Goal: Information Seeking & Learning: Learn about a topic

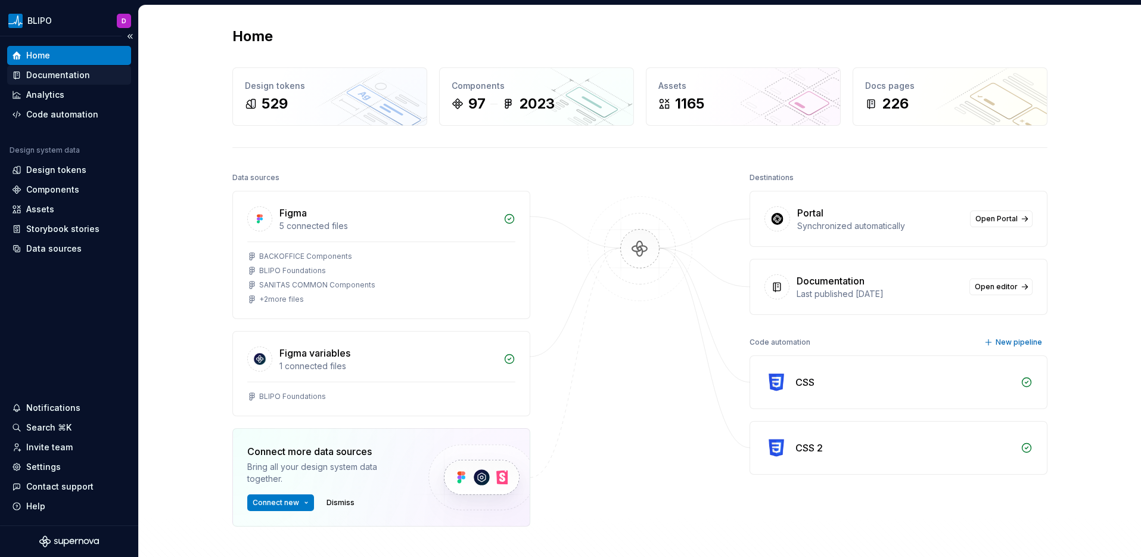
click at [56, 77] on div "Documentation" at bounding box center [58, 75] width 64 height 12
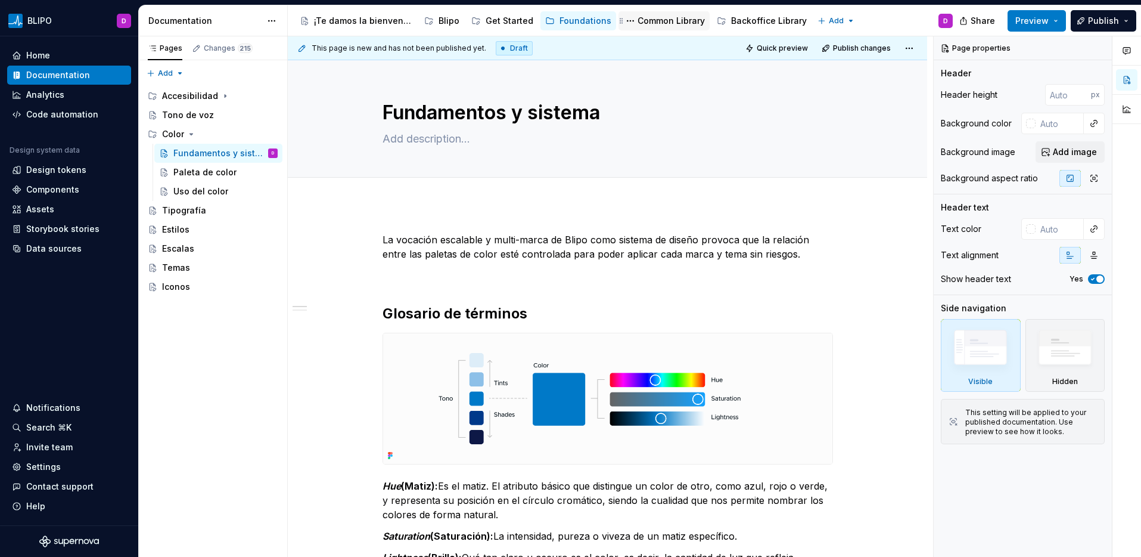
click at [656, 23] on div "Common Library" at bounding box center [671, 21] width 67 height 12
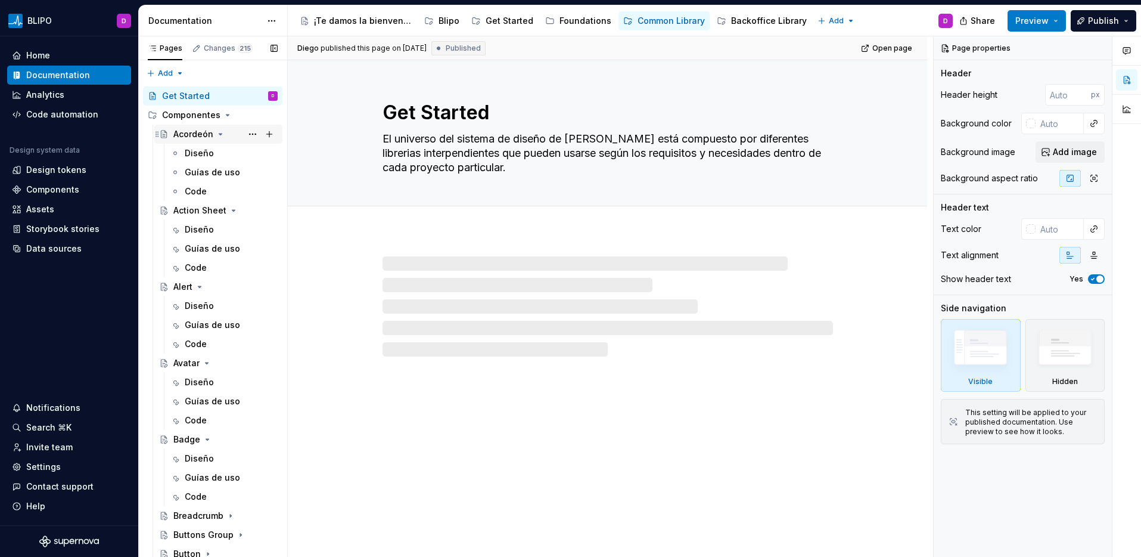
click at [189, 132] on div "Acordeón" at bounding box center [193, 134] width 40 height 12
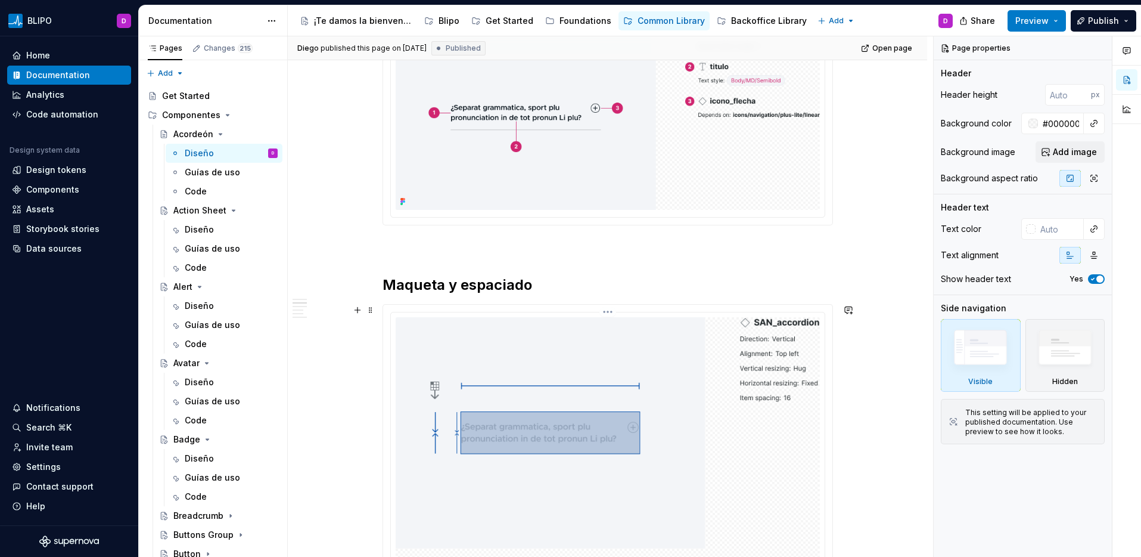
scroll to position [772, 0]
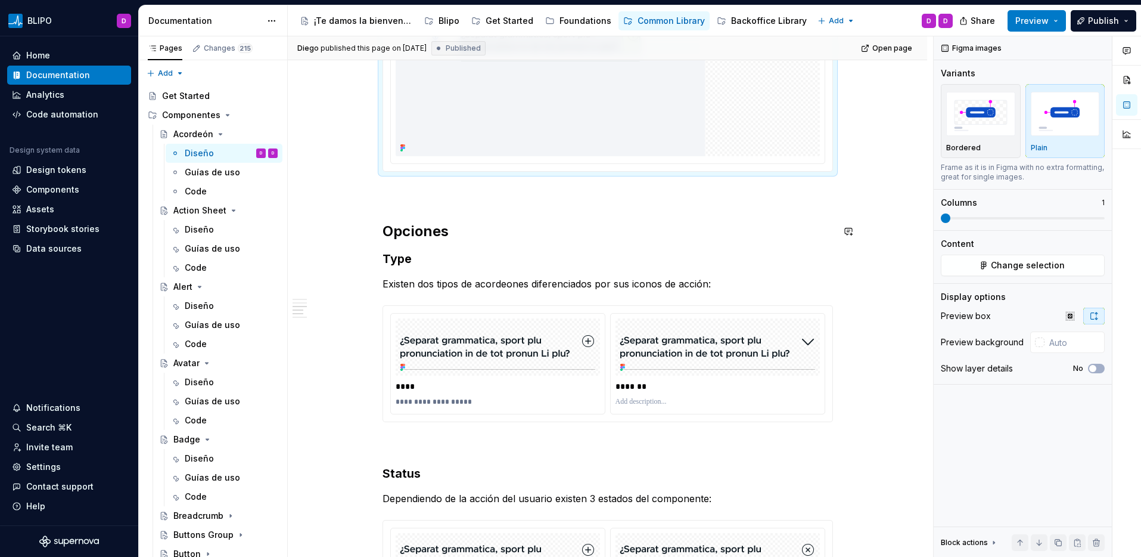
scroll to position [1823, 0]
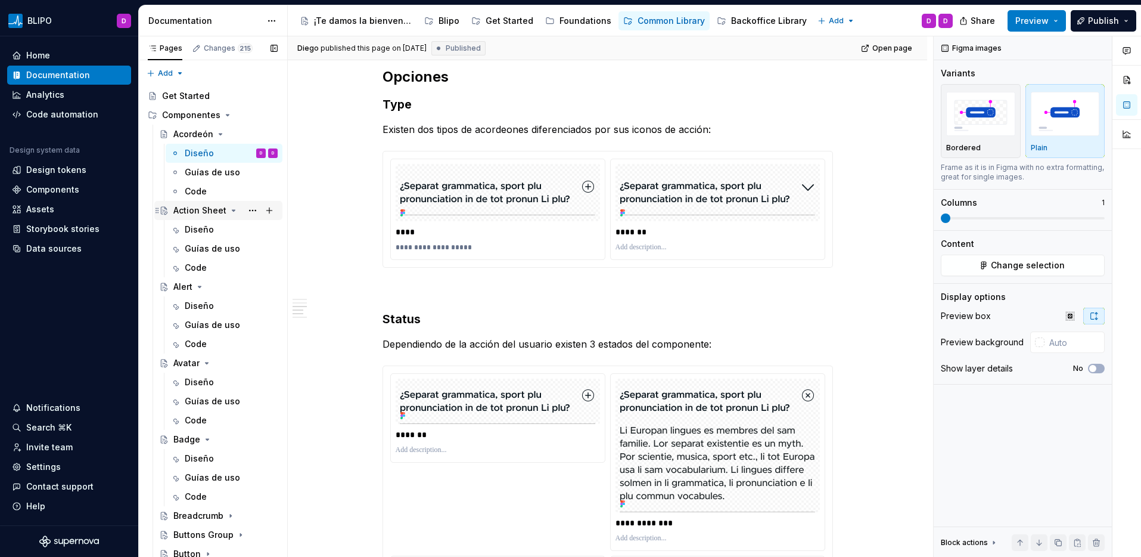
click at [198, 212] on div "Action Sheet" at bounding box center [199, 210] width 53 height 12
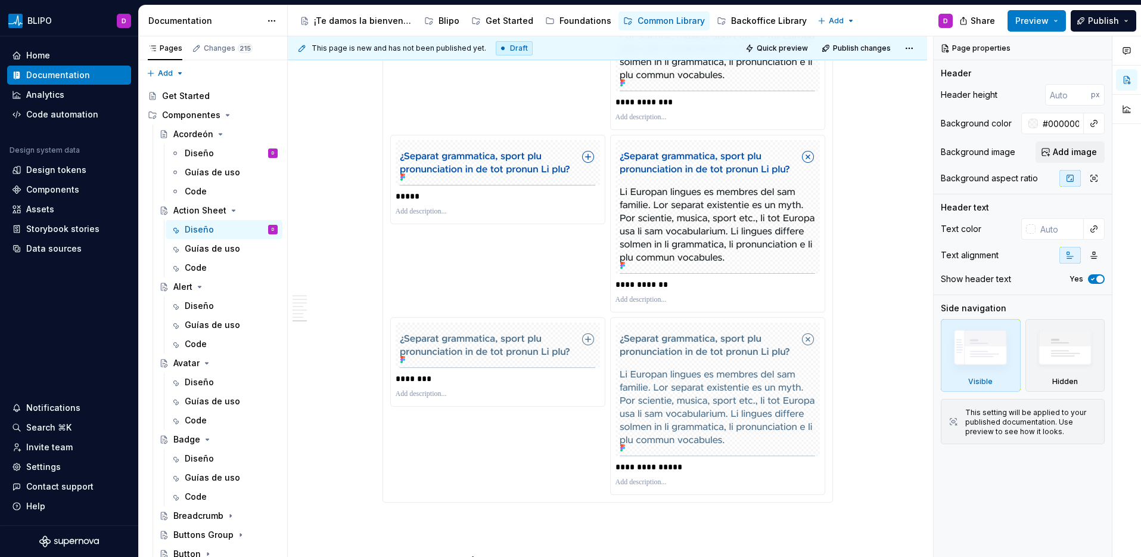
scroll to position [2978, 0]
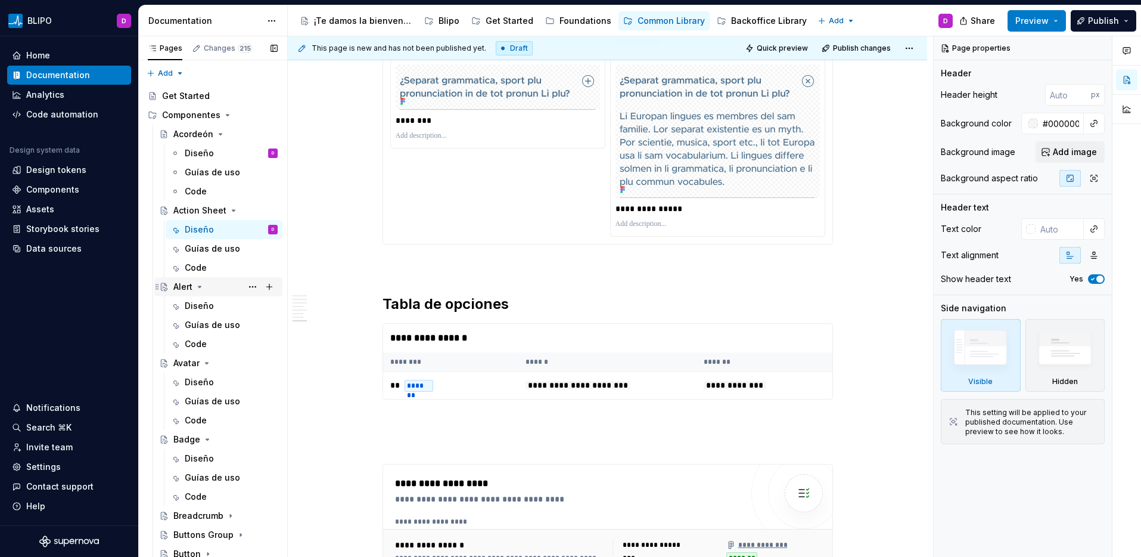
click at [182, 286] on div "Alert" at bounding box center [182, 287] width 19 height 12
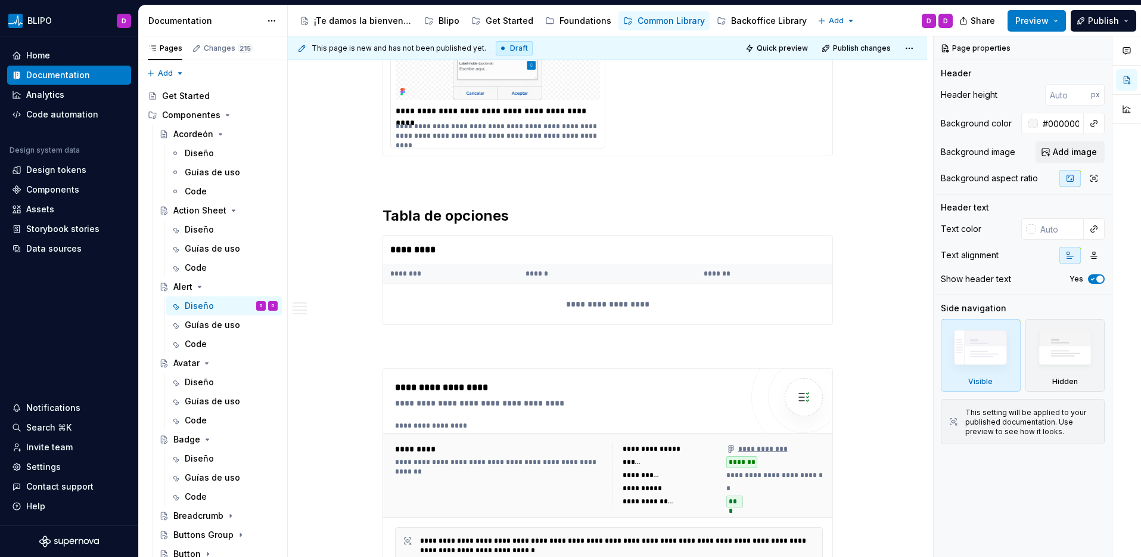
scroll to position [1858, 0]
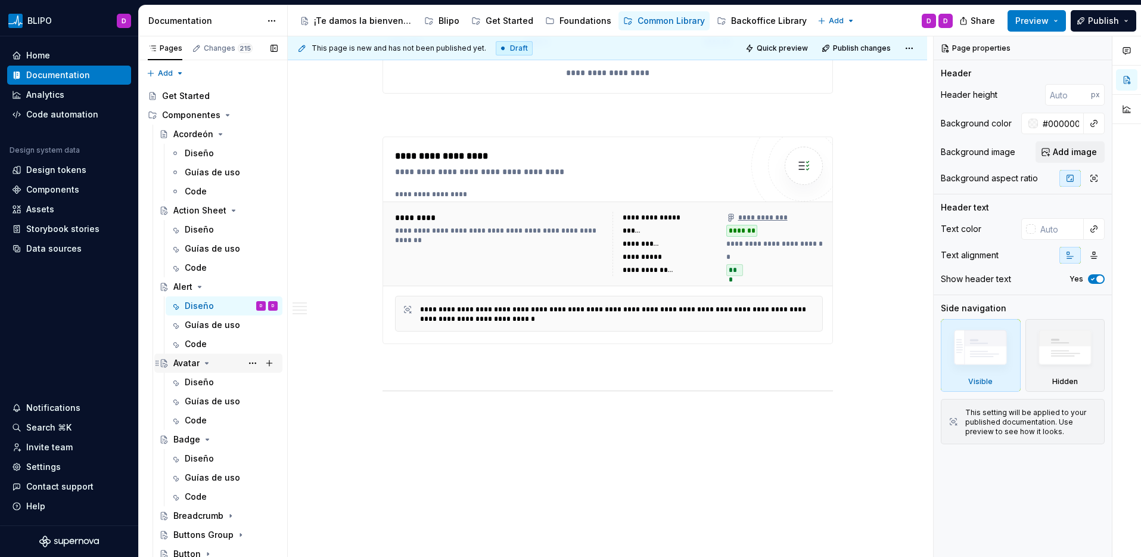
click at [188, 365] on div "Avatar" at bounding box center [186, 363] width 26 height 12
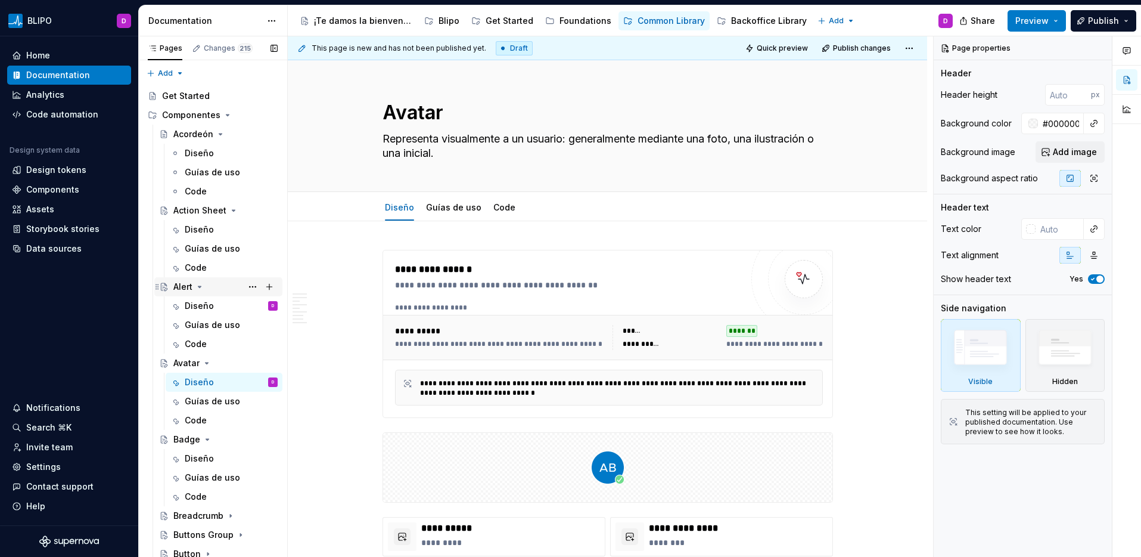
click at [184, 288] on div "Alert" at bounding box center [182, 287] width 19 height 12
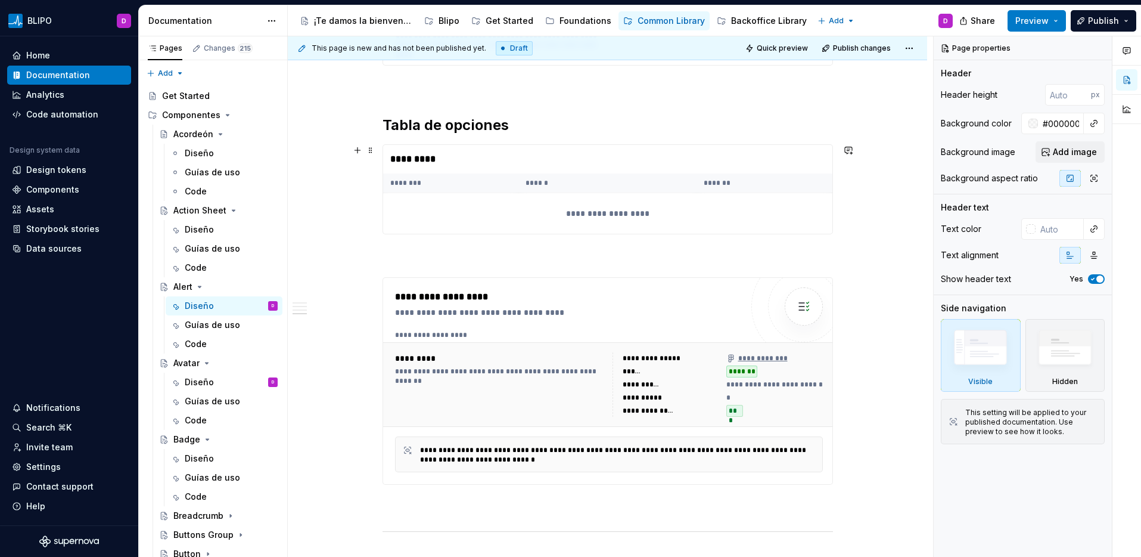
scroll to position [1720, 0]
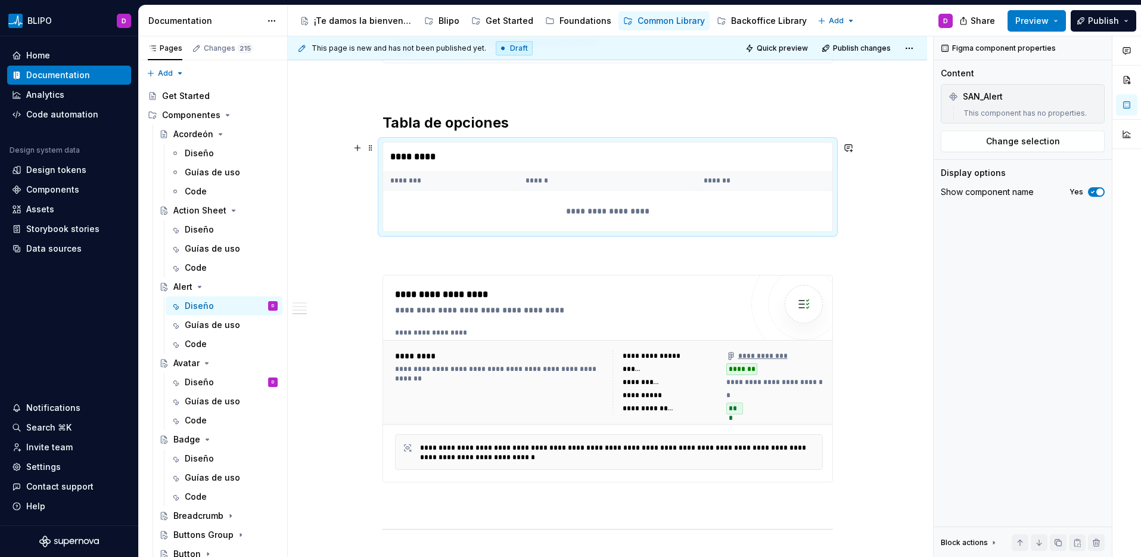
click at [502, 217] on div "**********" at bounding box center [607, 211] width 449 height 41
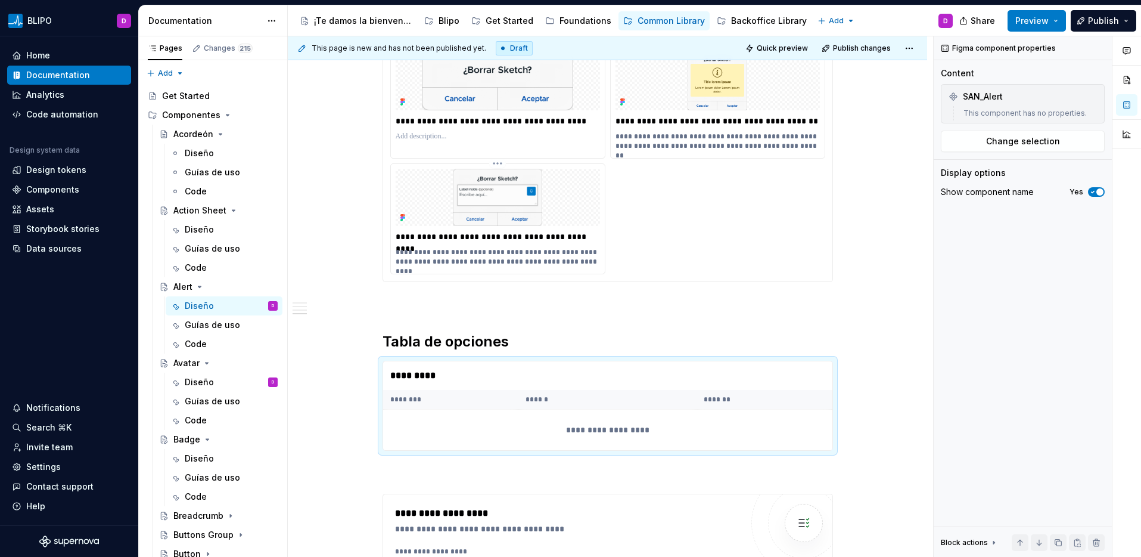
scroll to position [1509, 0]
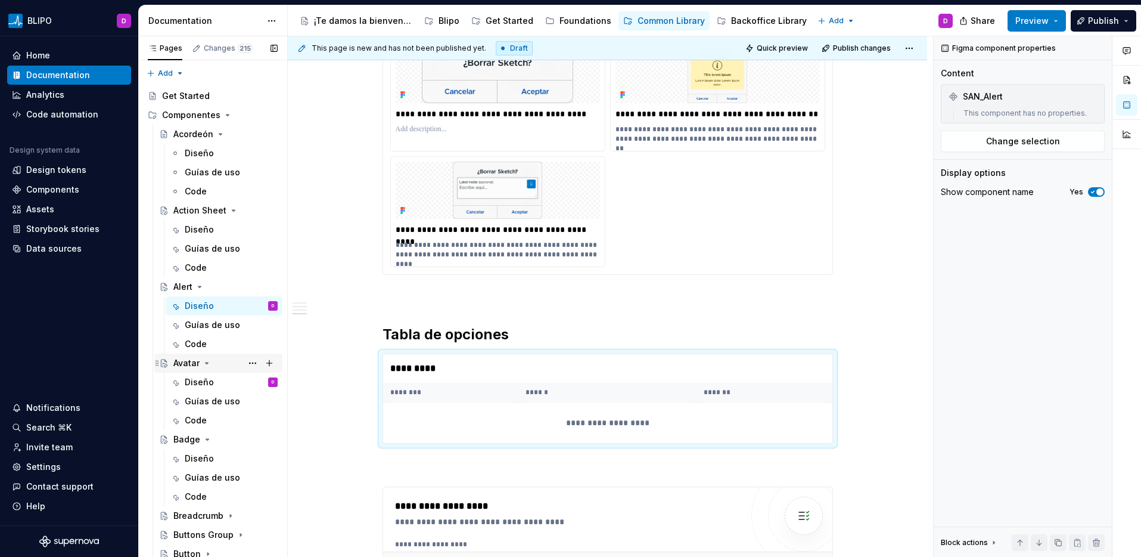
click at [187, 365] on div "Avatar" at bounding box center [186, 363] width 26 height 12
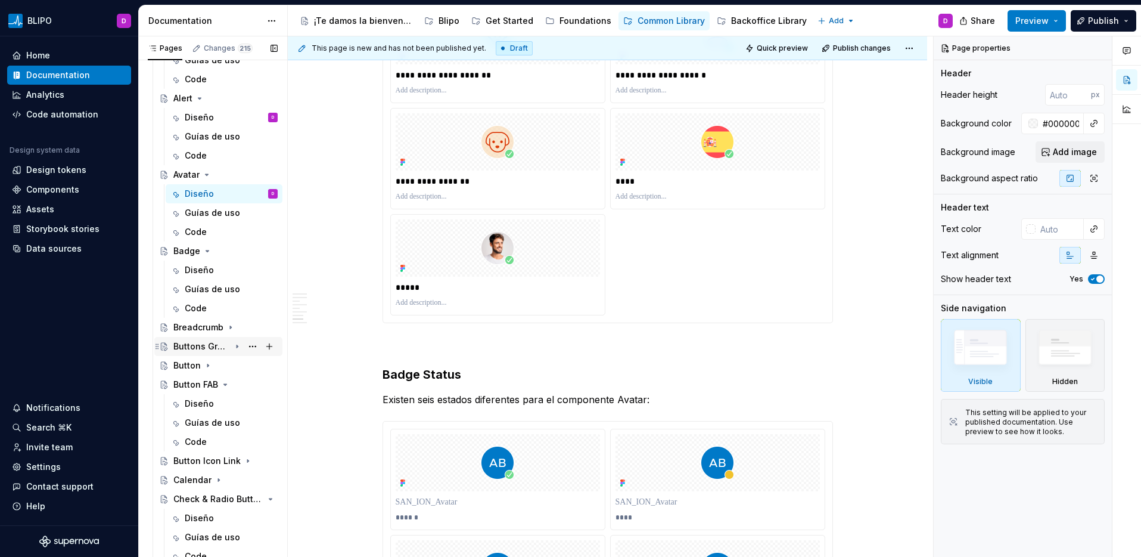
scroll to position [192, 0]
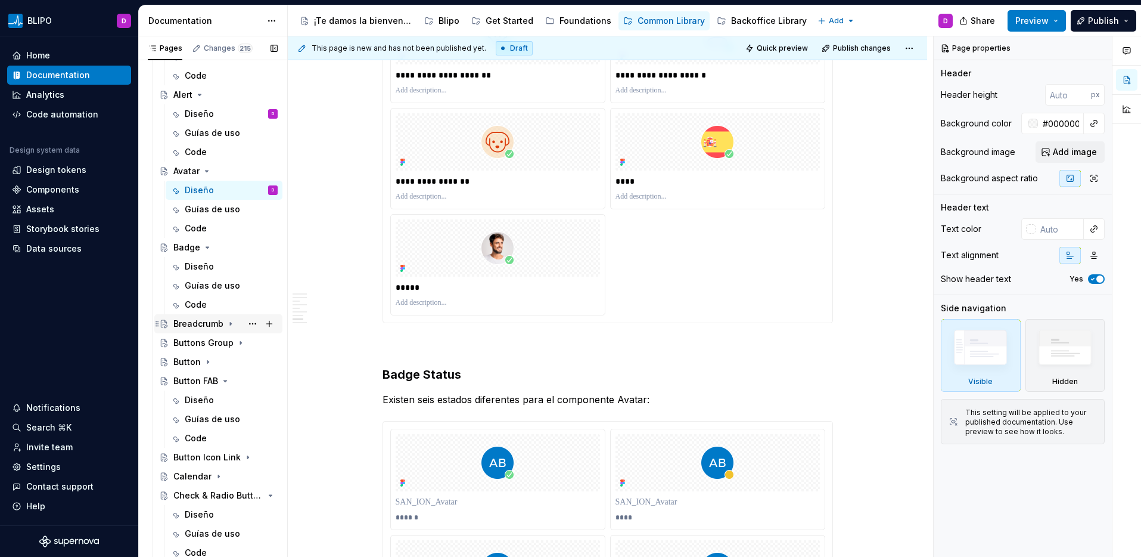
click at [204, 326] on div "Breadcrumb" at bounding box center [198, 324] width 50 height 12
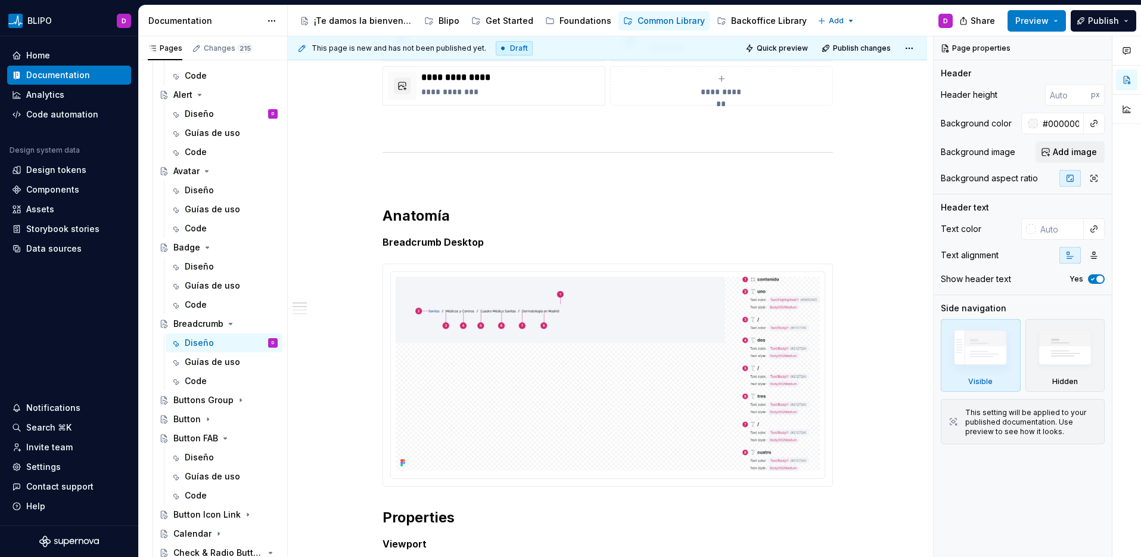
scroll to position [368, 0]
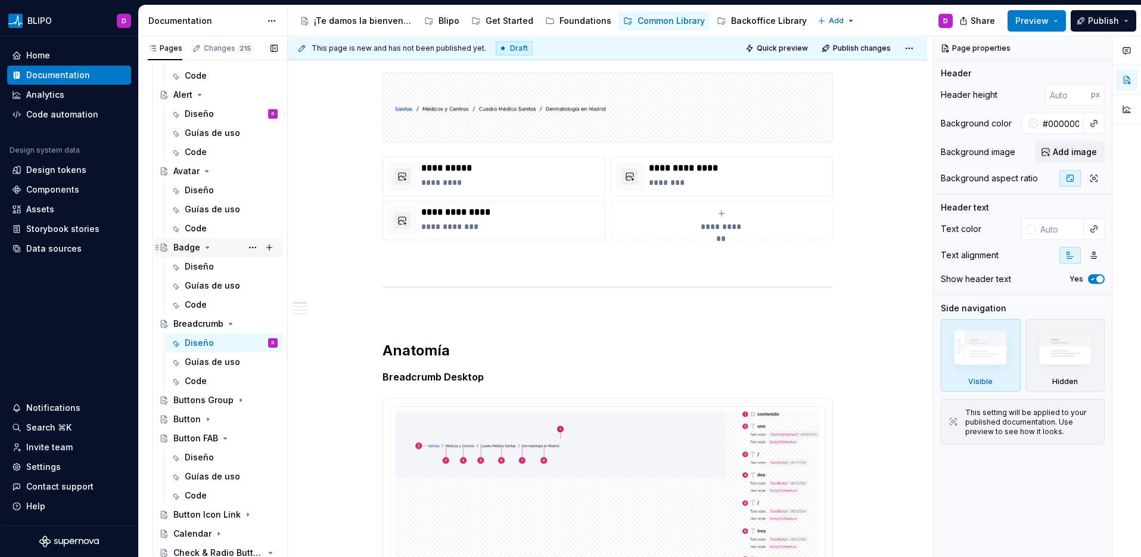
click at [187, 246] on div "Badge" at bounding box center [186, 247] width 27 height 12
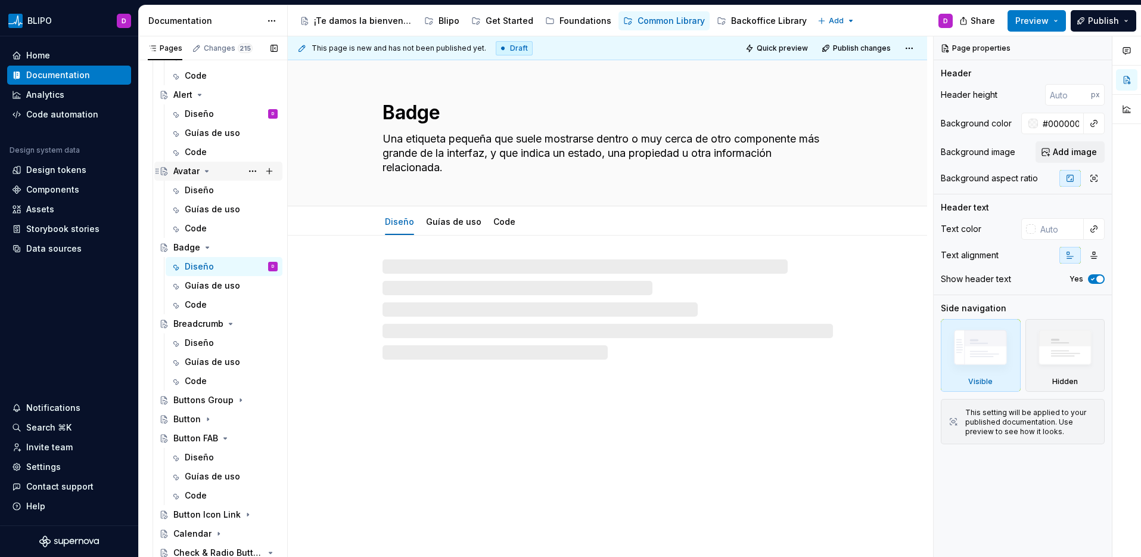
click at [185, 173] on div "Avatar" at bounding box center [186, 171] width 26 height 12
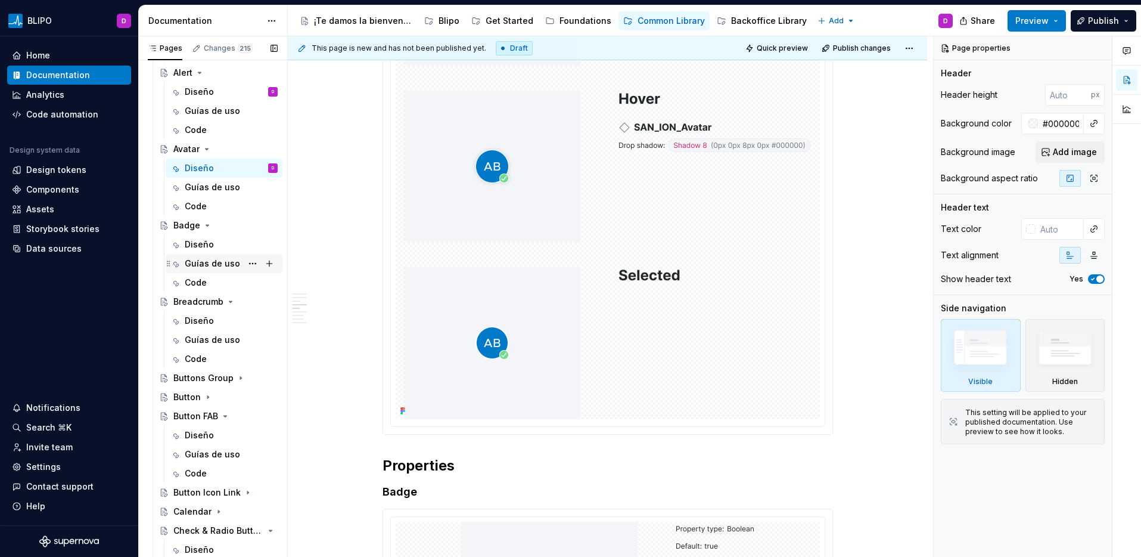
scroll to position [215, 0]
click at [193, 395] on div "Button" at bounding box center [186, 396] width 27 height 12
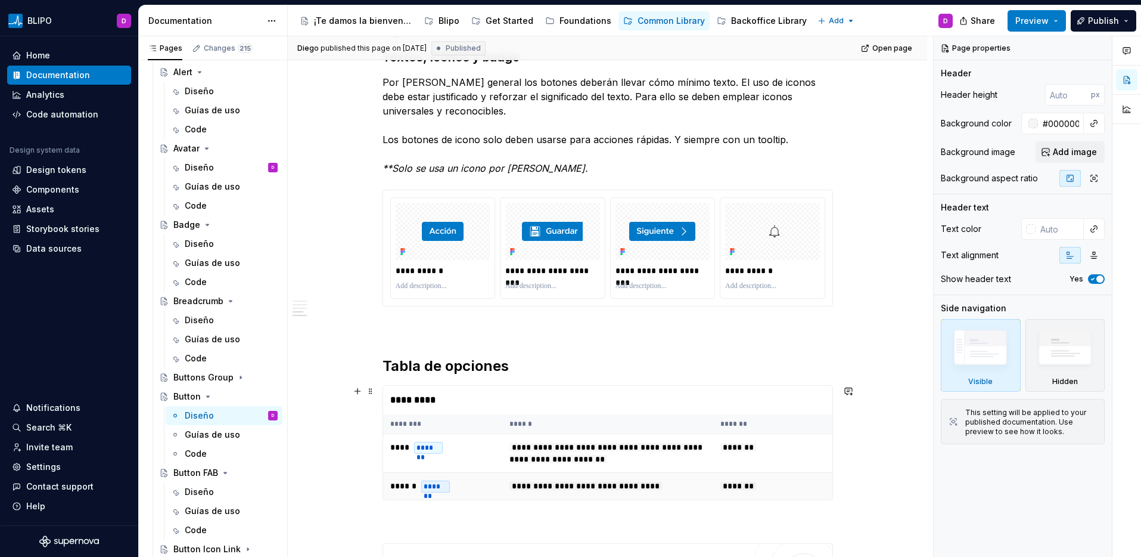
scroll to position [1332, 0]
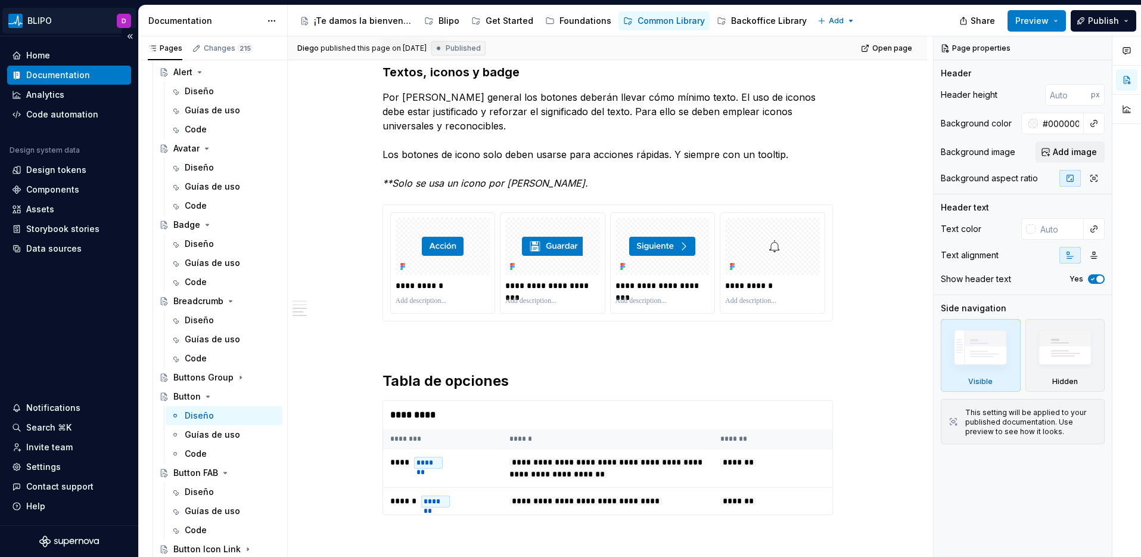
type textarea "*"
